Goal: Task Accomplishment & Management: Use online tool/utility

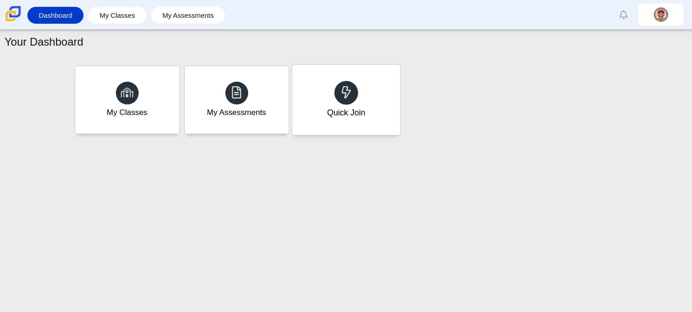
click at [316, 83] on div "Quick Join" at bounding box center [346, 100] width 108 height 70
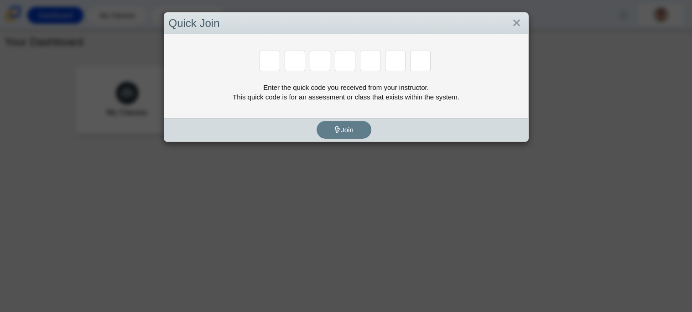
click at [274, 64] on input "Enter Access Code Digit 1" at bounding box center [270, 61] width 21 height 21
paste input "H"
type input "H"
type input "C"
type input "D"
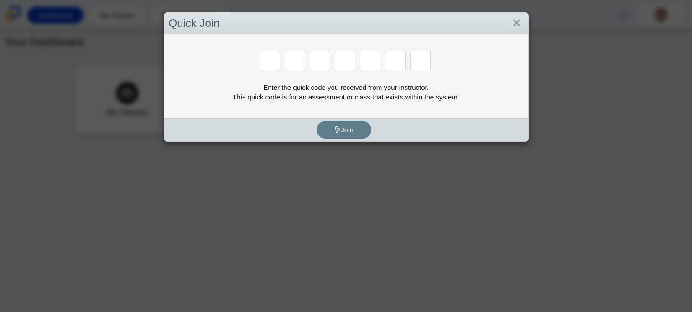
type input "G"
type input "H"
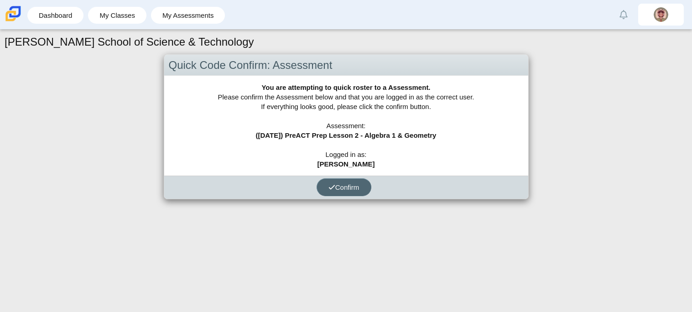
click at [333, 184] on icon "submit" at bounding box center [332, 187] width 7 height 7
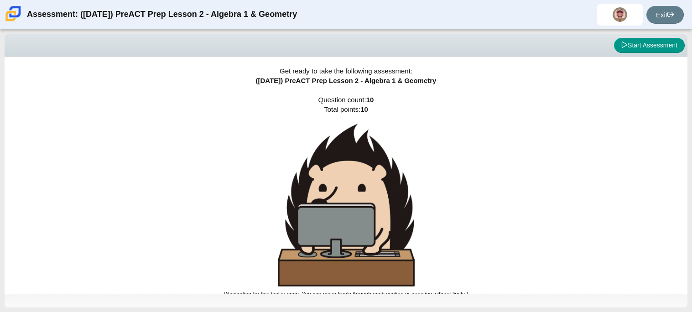
scroll to position [5, 0]
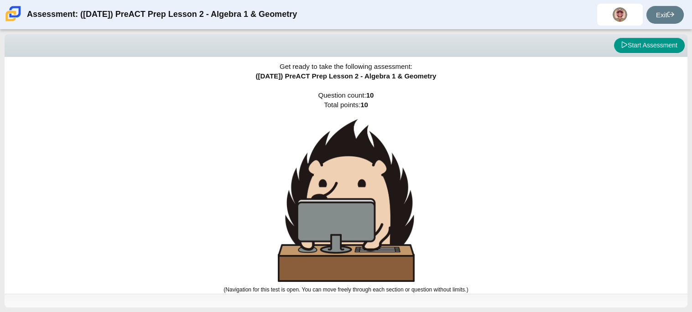
click at [604, 39] on div "Start Assessment" at bounding box center [346, 46] width 678 height 16
click at [499, 91] on div "Get ready to take the following assessment: (9/29/25) PreACT Prep Lesson 2 - Al…" at bounding box center [346, 170] width 683 height 237
